Goal: Check status: Check status

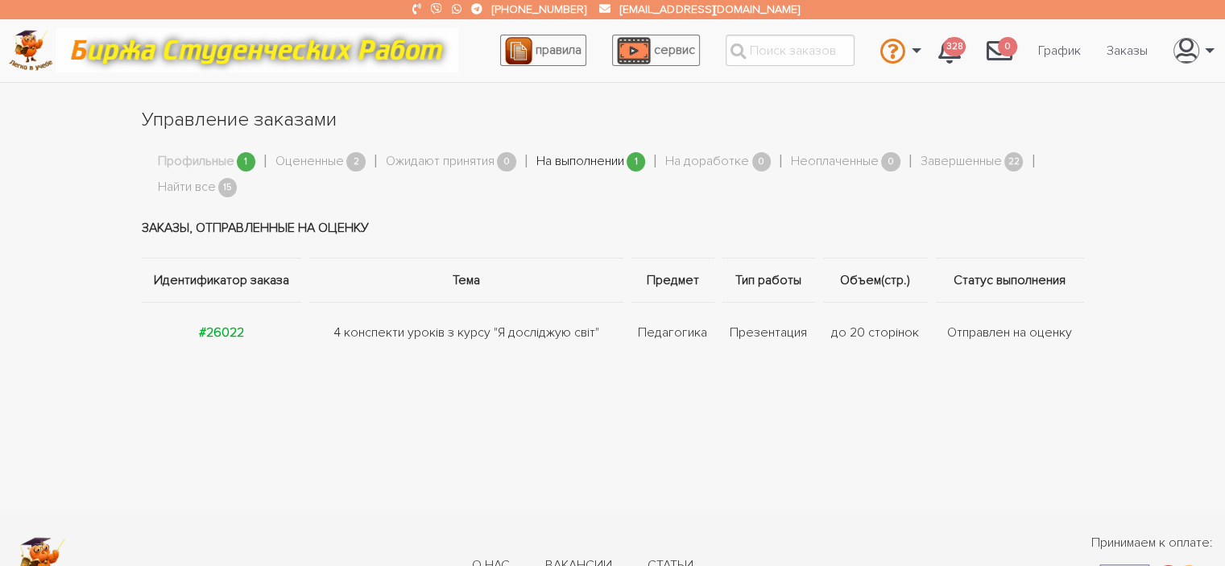
click at [564, 159] on link "На выполнении" at bounding box center [580, 161] width 88 height 21
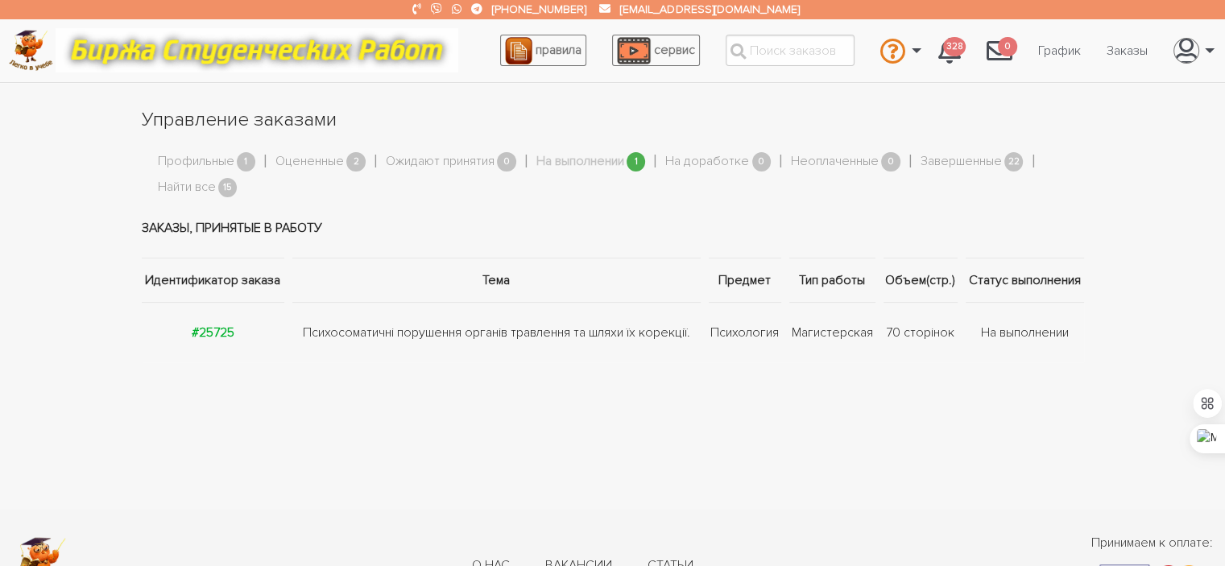
click at [580, 163] on link "На выполнении" at bounding box center [580, 161] width 88 height 21
click at [196, 333] on strong "#25725" at bounding box center [213, 332] width 43 height 16
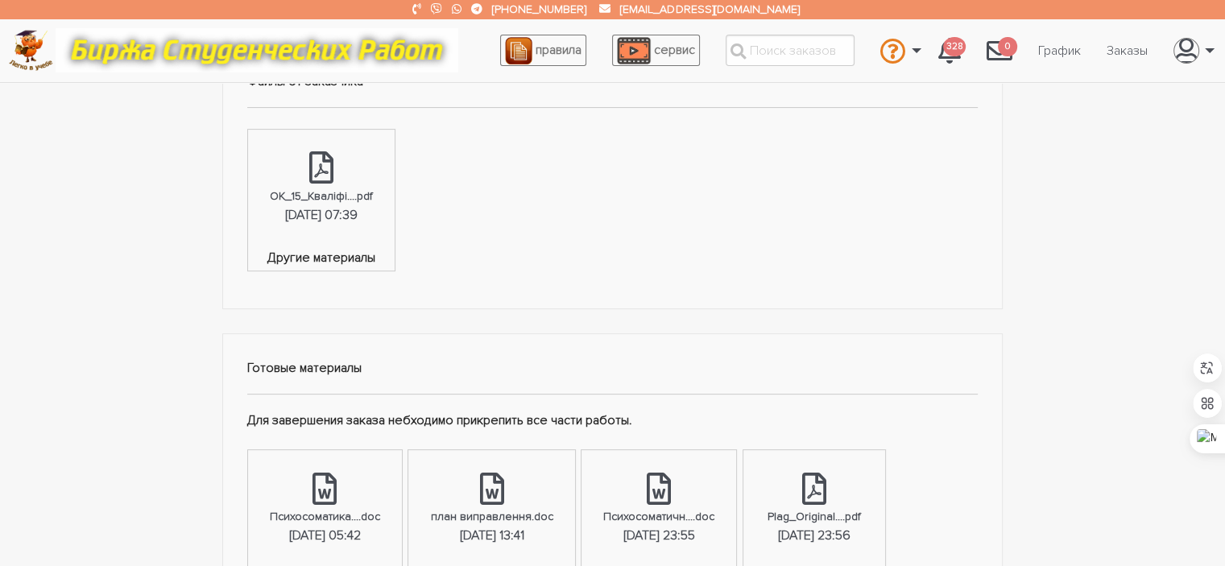
scroll to position [586, 0]
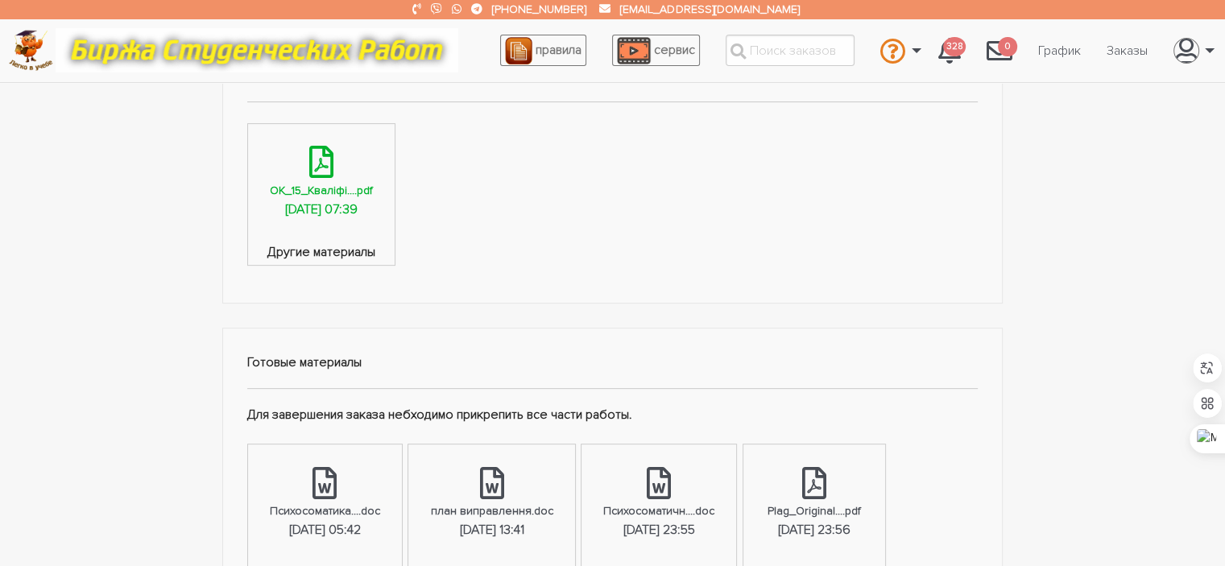
click at [322, 216] on div "29.08.2025, 07:39" at bounding box center [321, 210] width 72 height 21
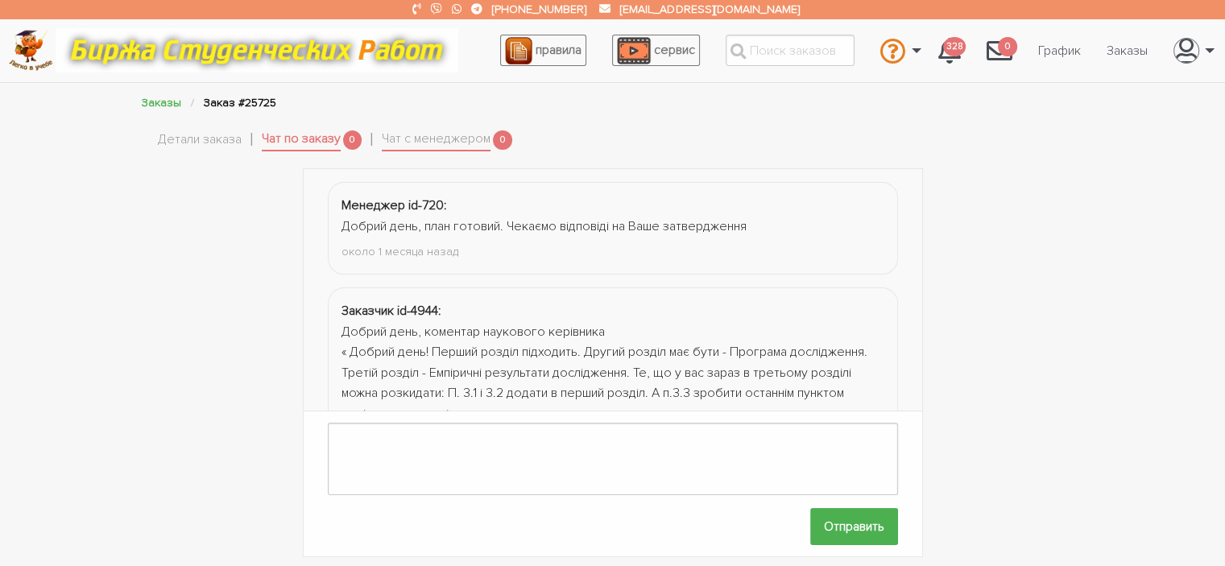
scroll to position [890, 0]
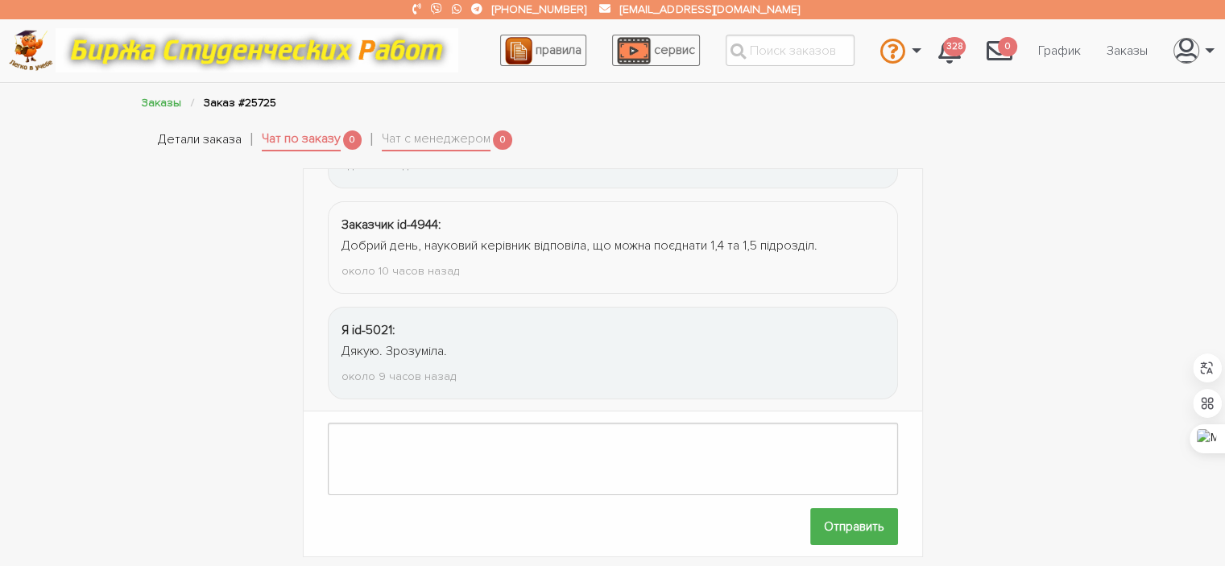
click at [184, 133] on link "Детали заказа" at bounding box center [200, 140] width 84 height 21
